Goal: Task Accomplishment & Management: Manage account settings

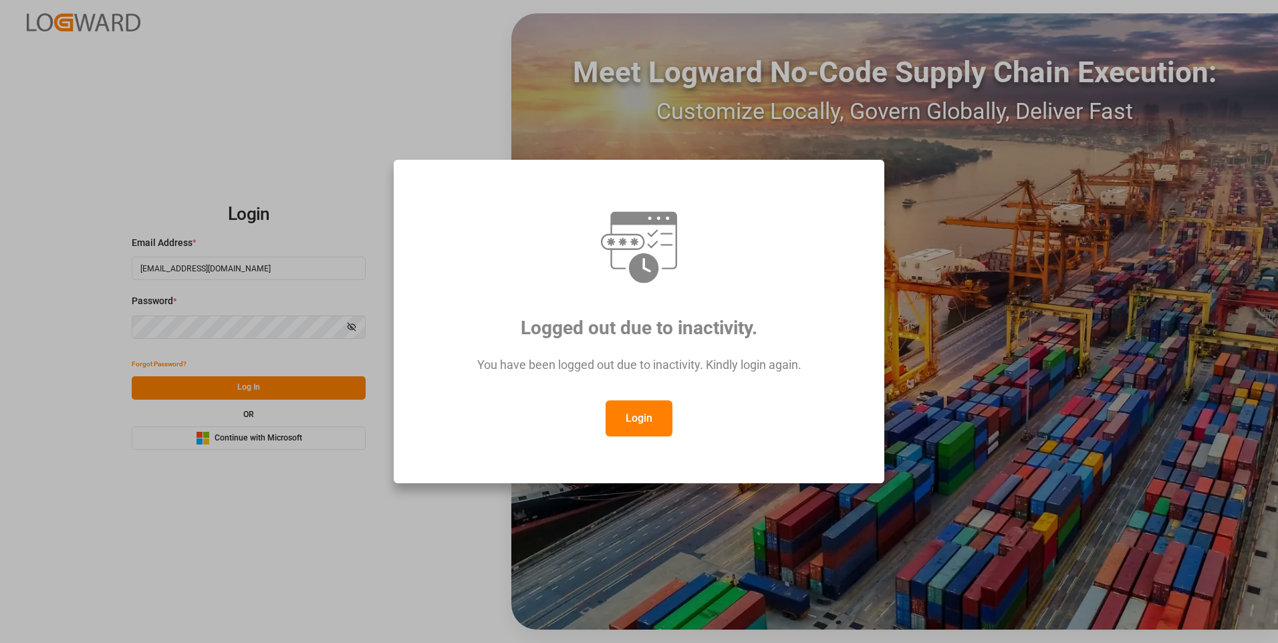
click at [639, 414] on button "Login" at bounding box center [638, 418] width 67 height 36
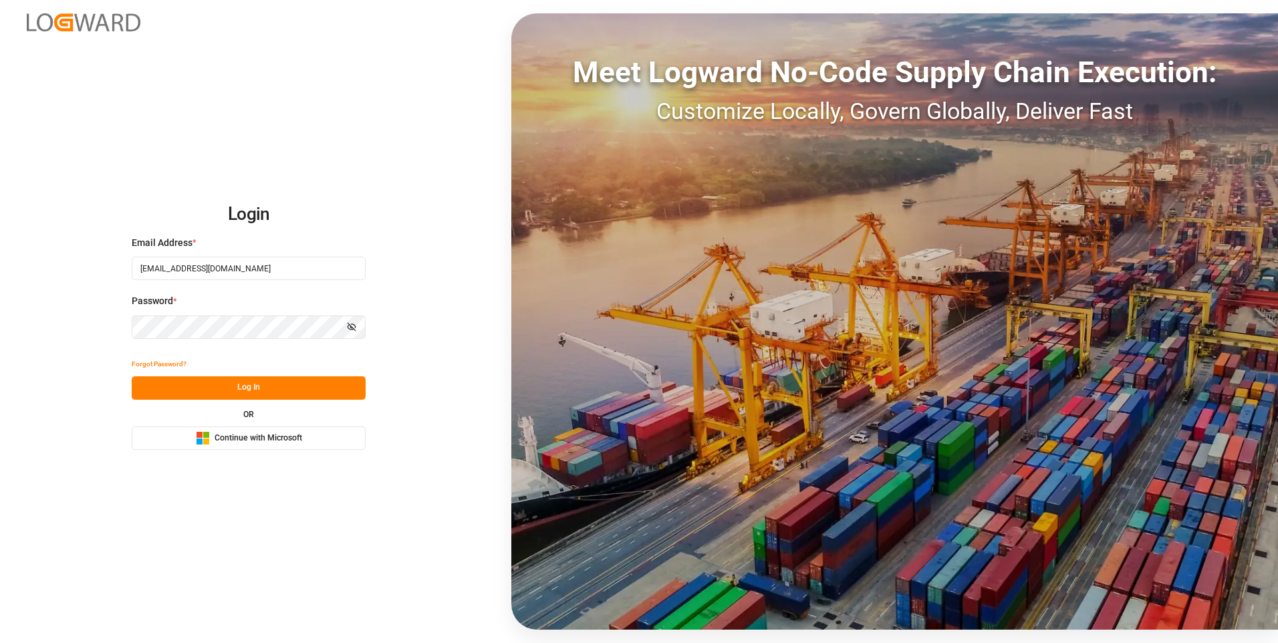
click at [275, 382] on button "Log In" at bounding box center [249, 387] width 234 height 23
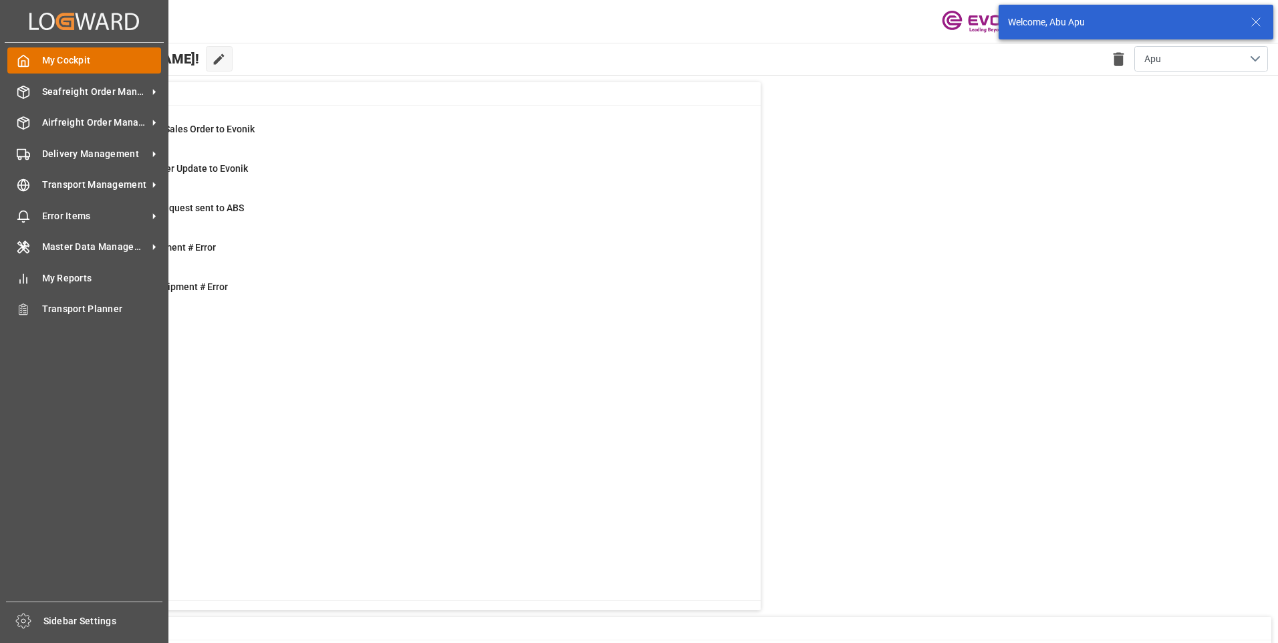
click at [21, 59] on icon at bounding box center [23, 60] width 13 height 13
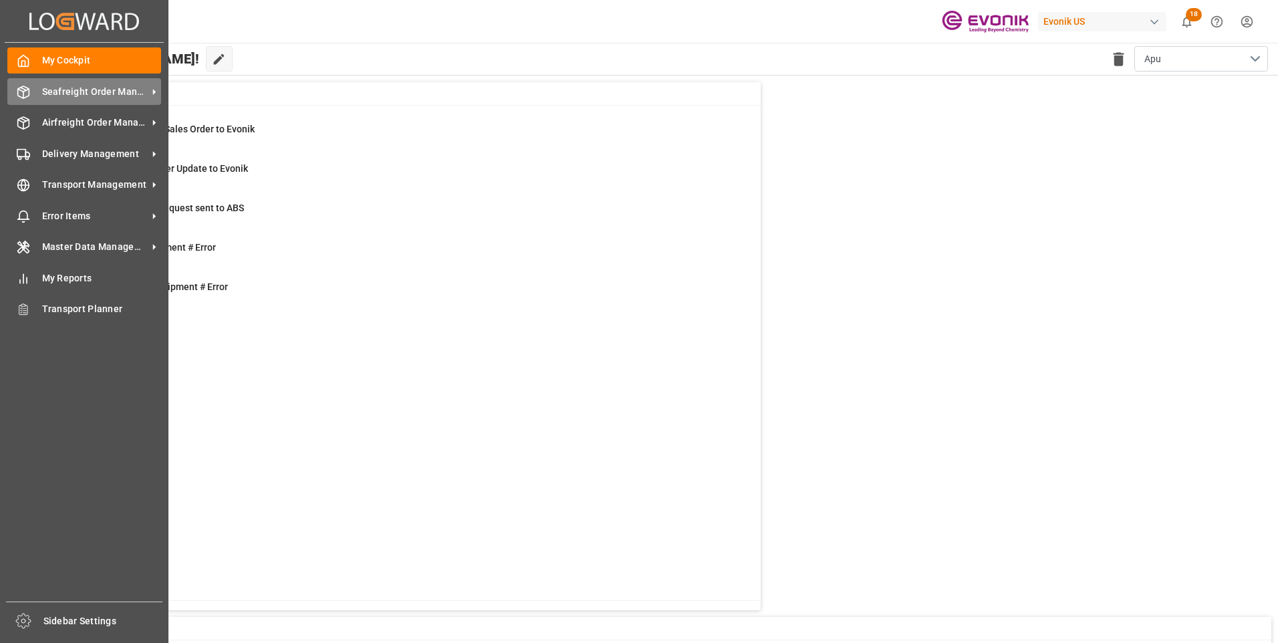
click at [67, 87] on span "Seafreight Order Management" at bounding box center [95, 92] width 106 height 14
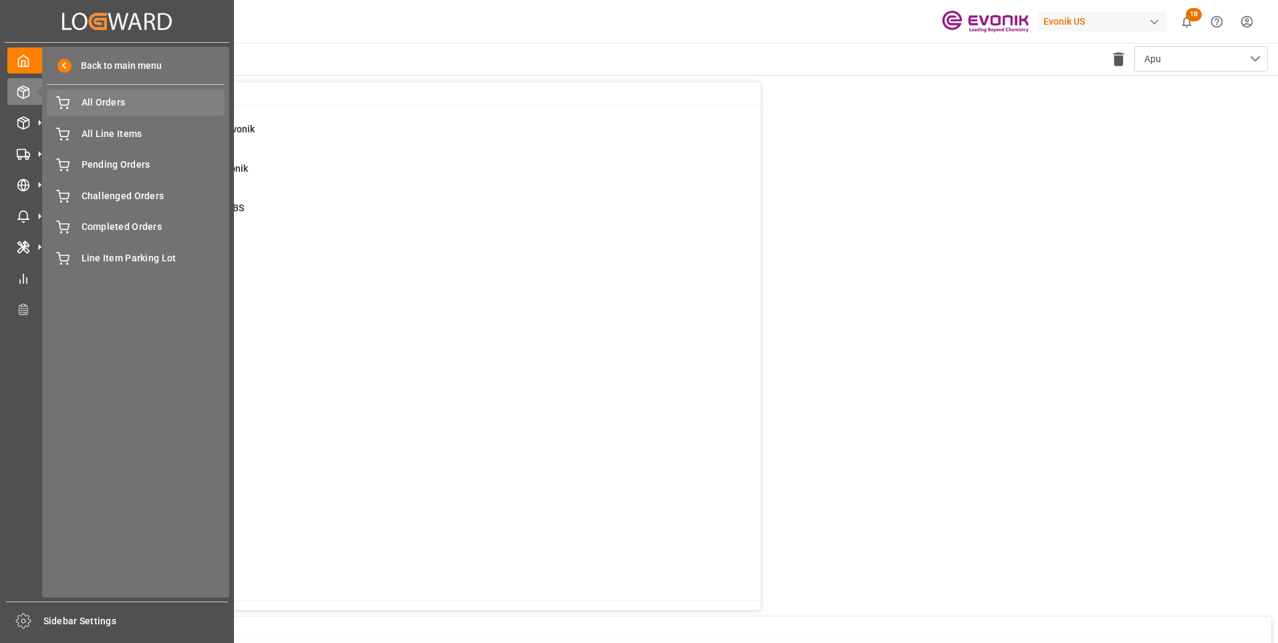
click at [97, 106] on span "All Orders" at bounding box center [154, 103] width 144 height 14
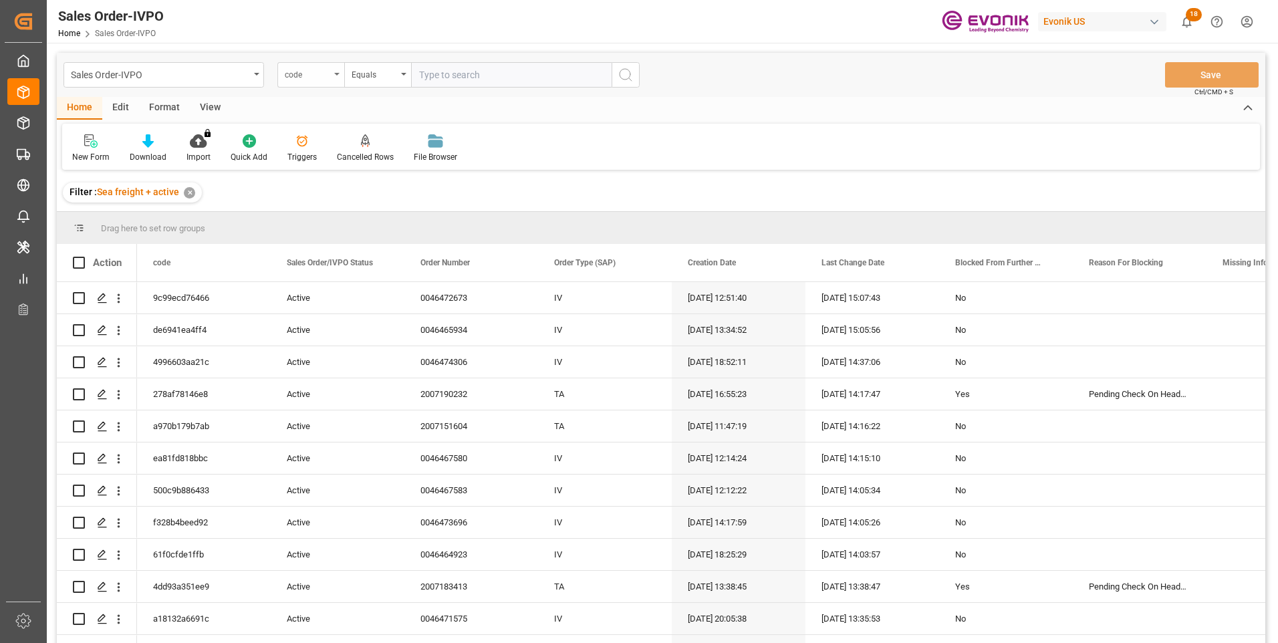
click at [335, 75] on icon "open menu" at bounding box center [336, 74] width 5 height 3
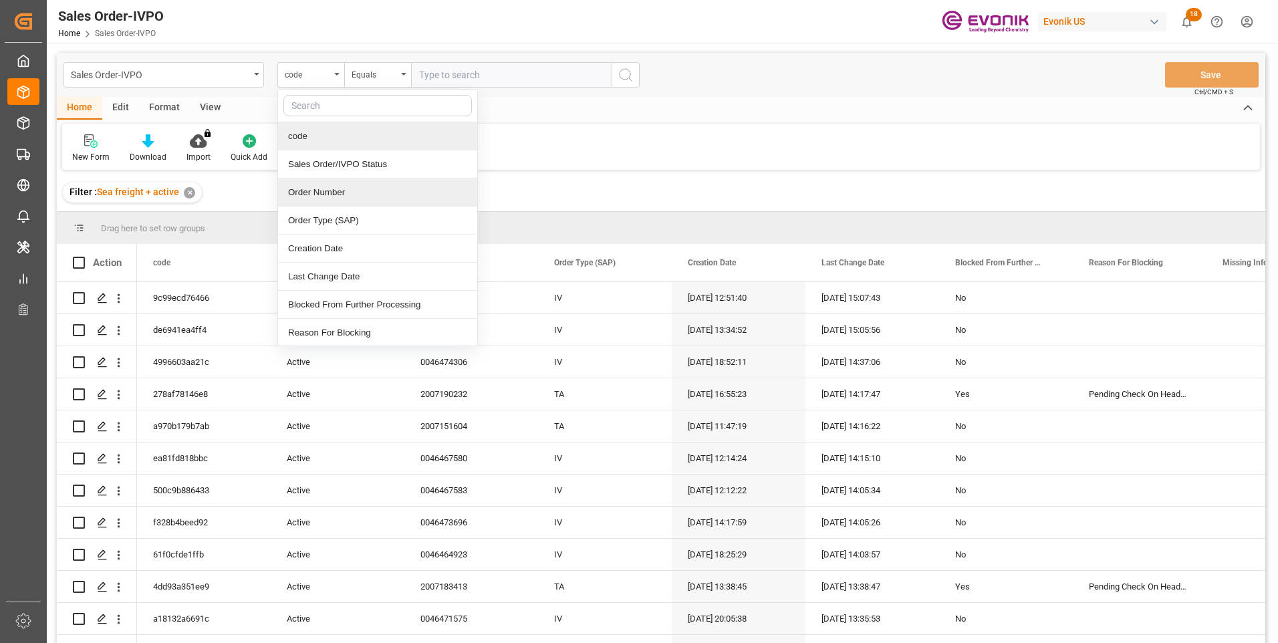
click at [310, 190] on div "Order Number" at bounding box center [377, 192] width 199 height 28
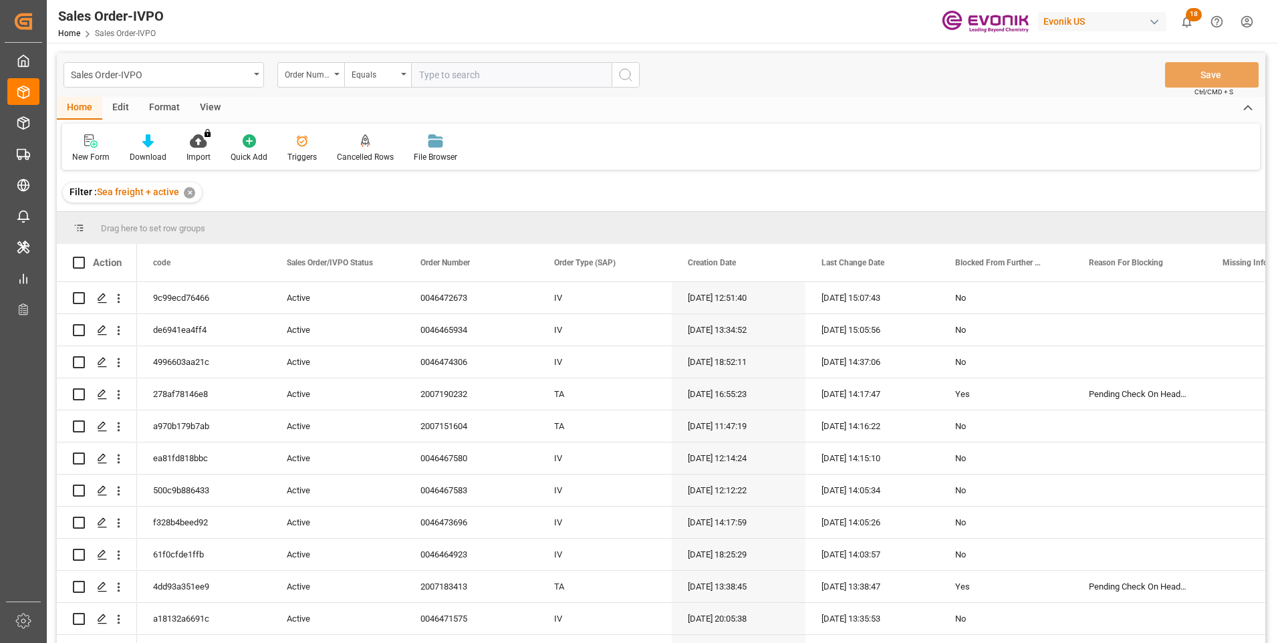
click at [428, 73] on input "text" at bounding box center [511, 74] width 200 height 25
paste input "2007066418"
type input "2007066418"
click at [629, 64] on button "search button" at bounding box center [625, 74] width 28 height 25
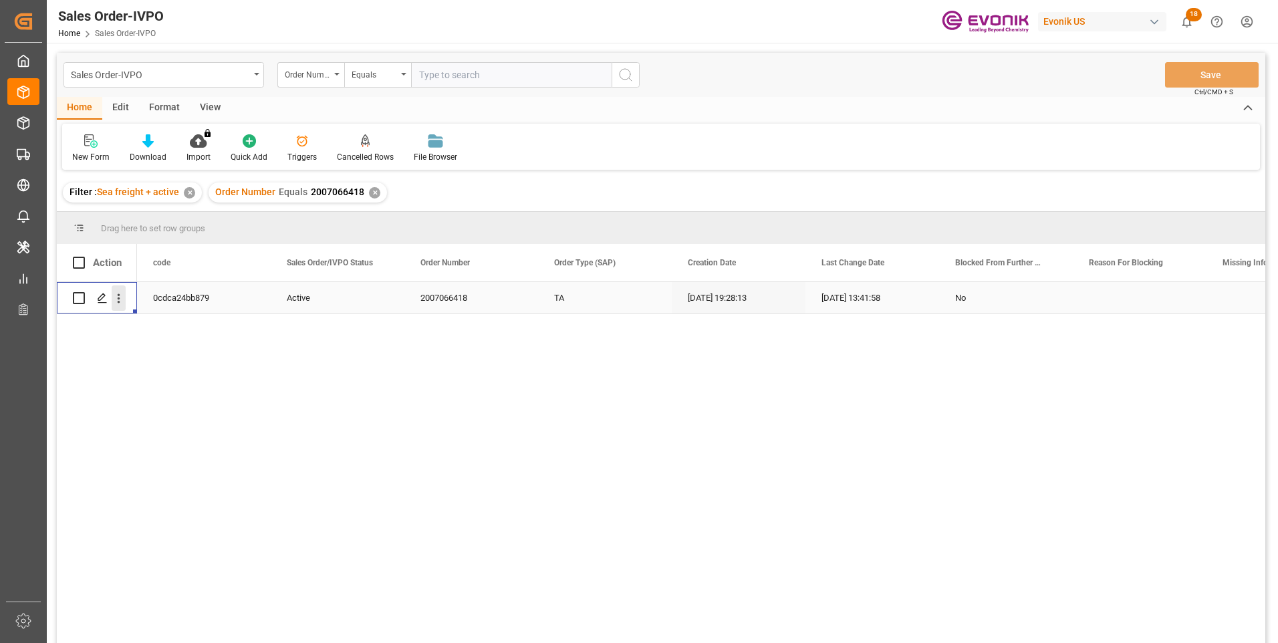
click at [121, 301] on icon "open menu" at bounding box center [119, 298] width 14 height 14
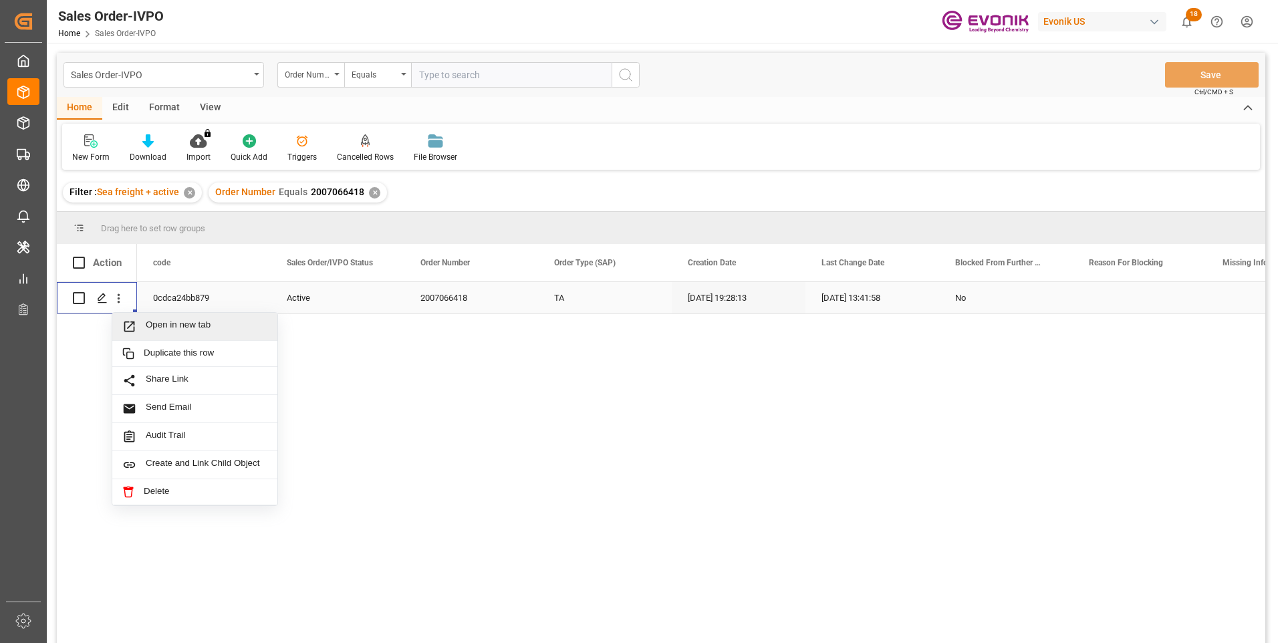
click at [159, 325] on span "Open in new tab" at bounding box center [207, 326] width 122 height 14
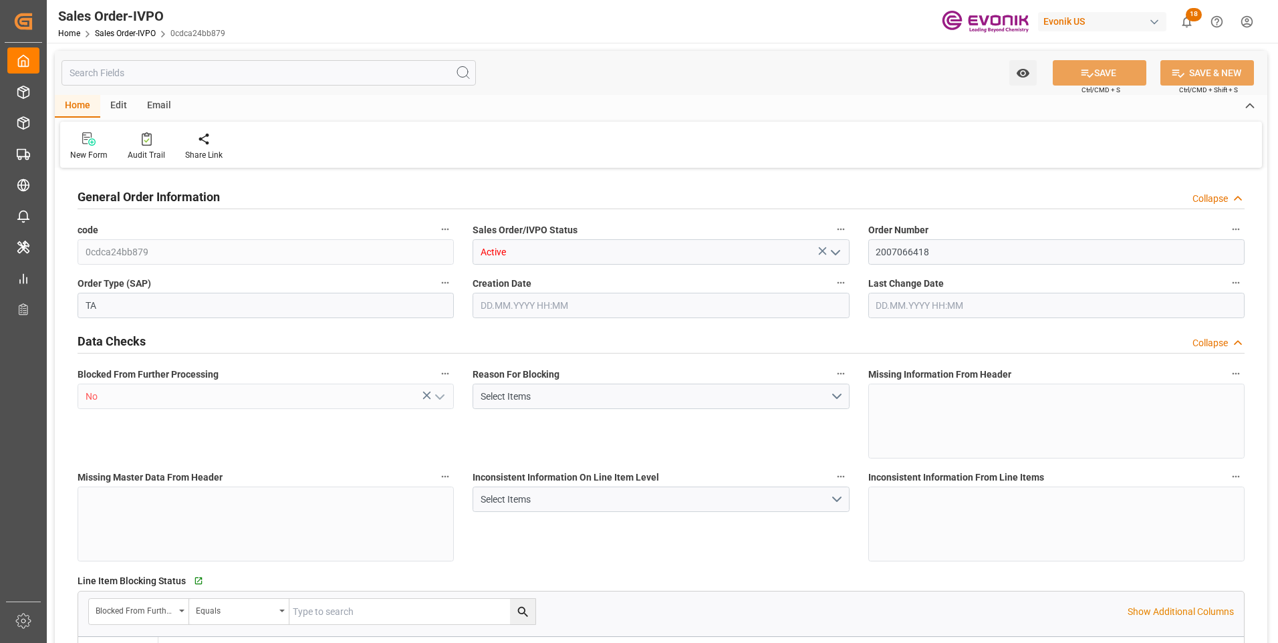
type input "INNSA"
type input "0"
type input "1"
type input "2"
type input "1"
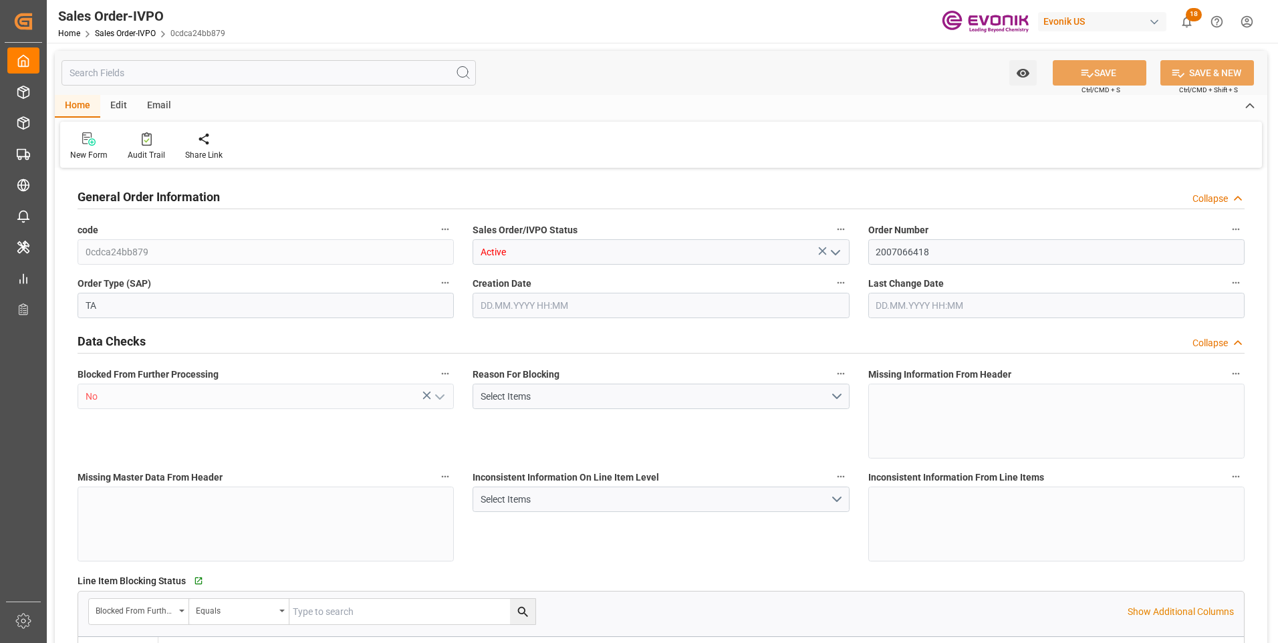
type input "19801.04"
type input "17.8517"
type input "17000"
type input "30"
type input "01.07.2025 19:28"
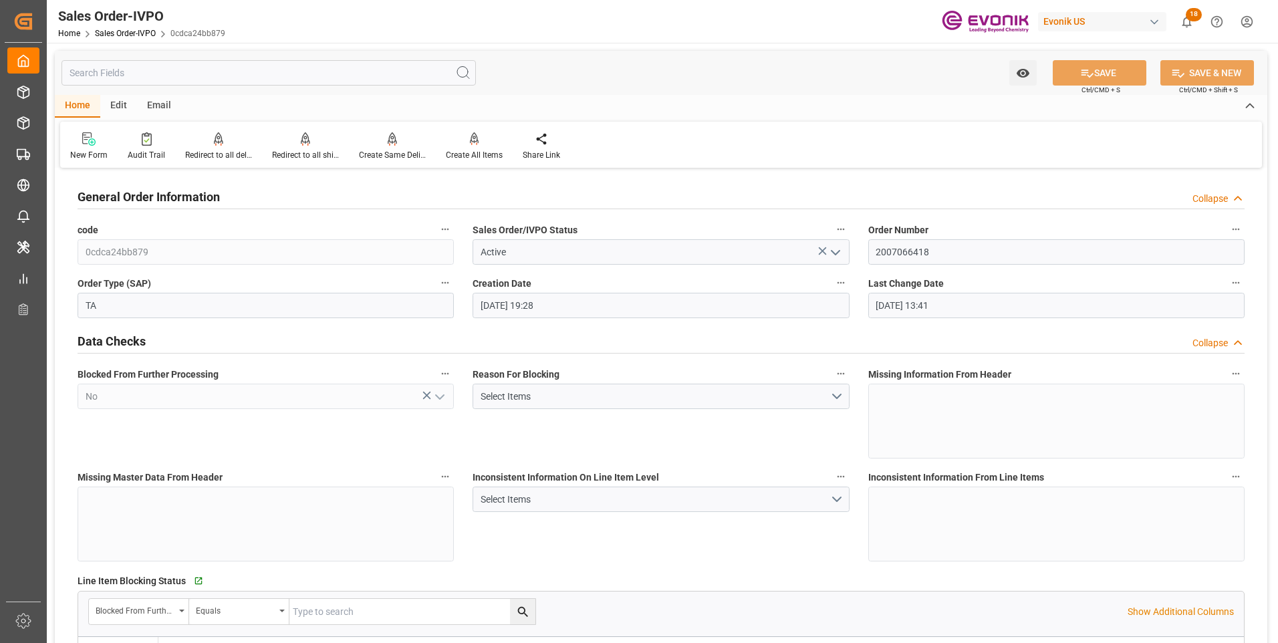
type input "15.09.2025 13:41"
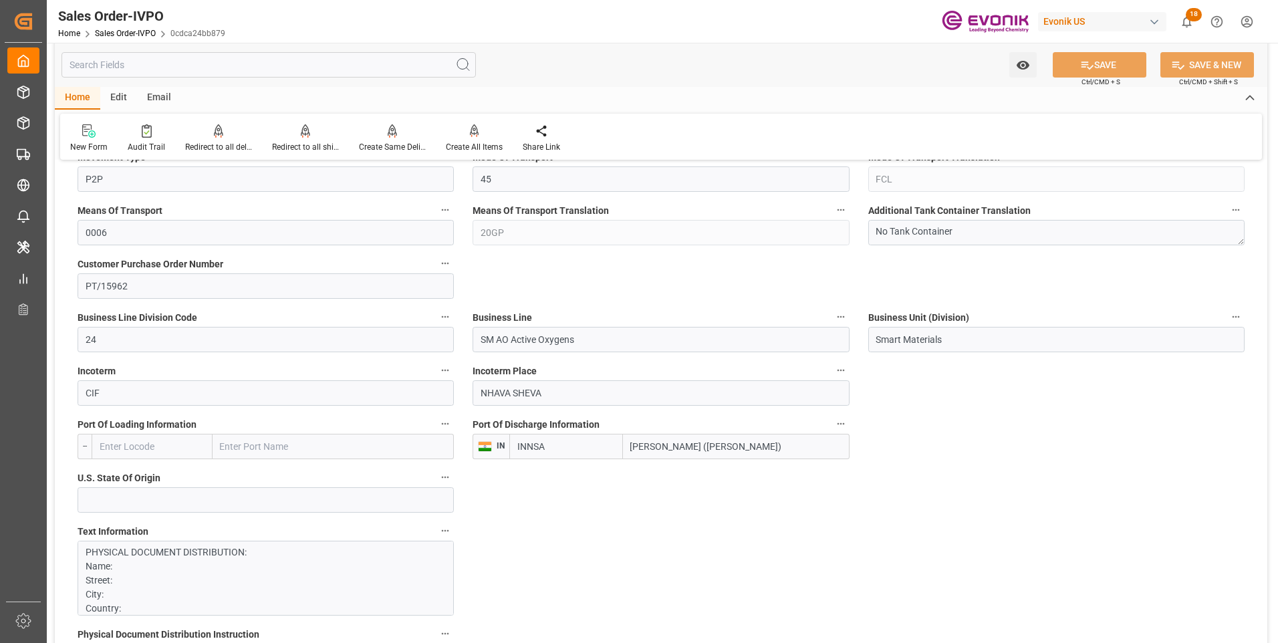
scroll to position [1002, 0]
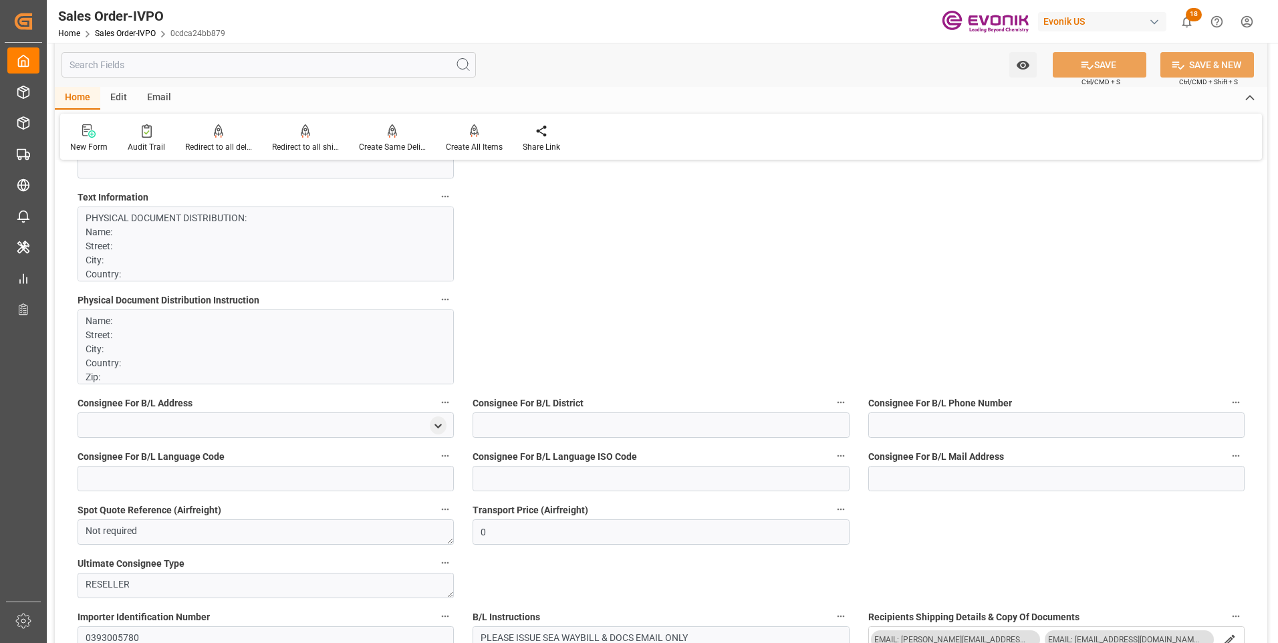
click at [235, 245] on p "PHYSICAL DOCUMENT DISTRIBUTION: Name: Street: City: Country: Zip: CONTACT: EMAI…" at bounding box center [261, 540] width 350 height 659
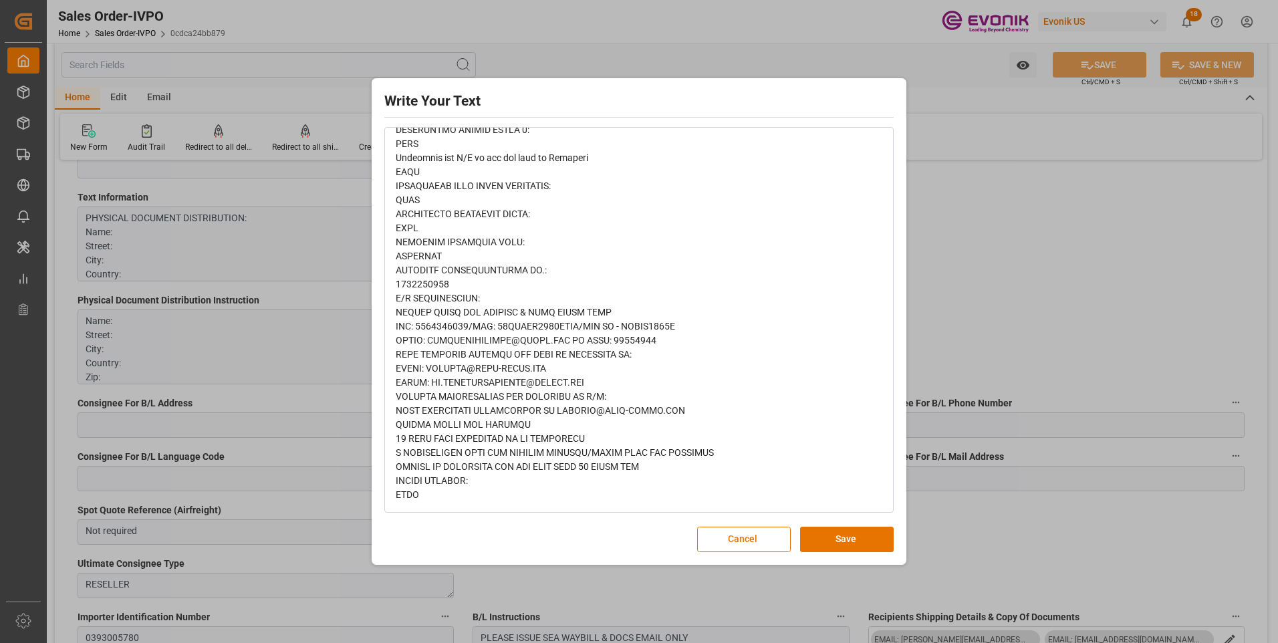
scroll to position [0, 0]
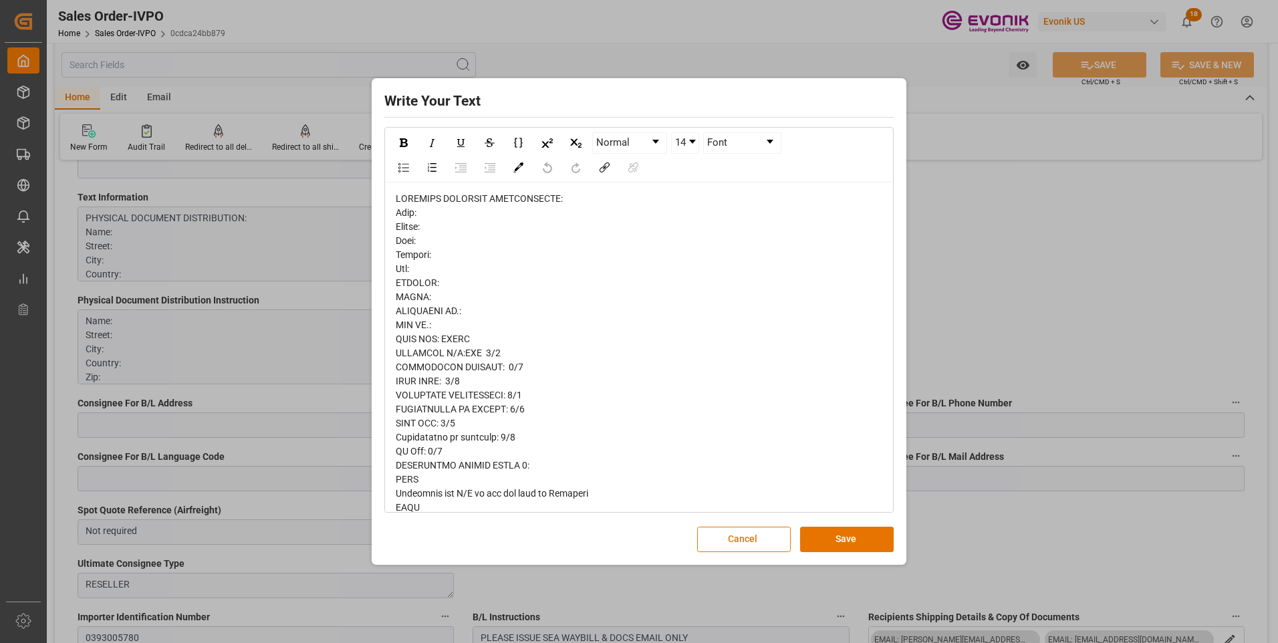
click at [1004, 284] on div "Write Your Text Normal 14 Font Cancel Save" at bounding box center [639, 321] width 1278 height 643
